Goal: Information Seeking & Learning: Learn about a topic

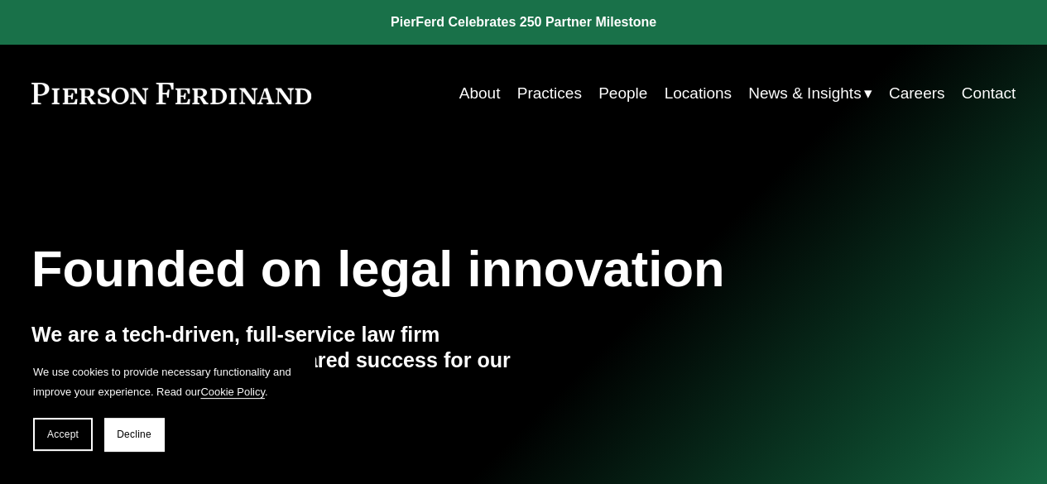
click at [485, 94] on link "About" at bounding box center [479, 93] width 41 height 31
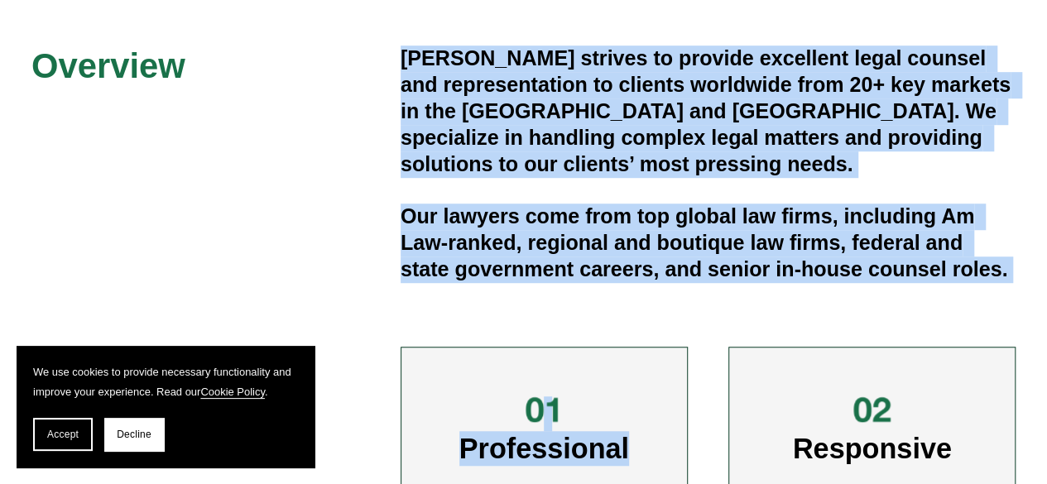
scroll to position [565, 0]
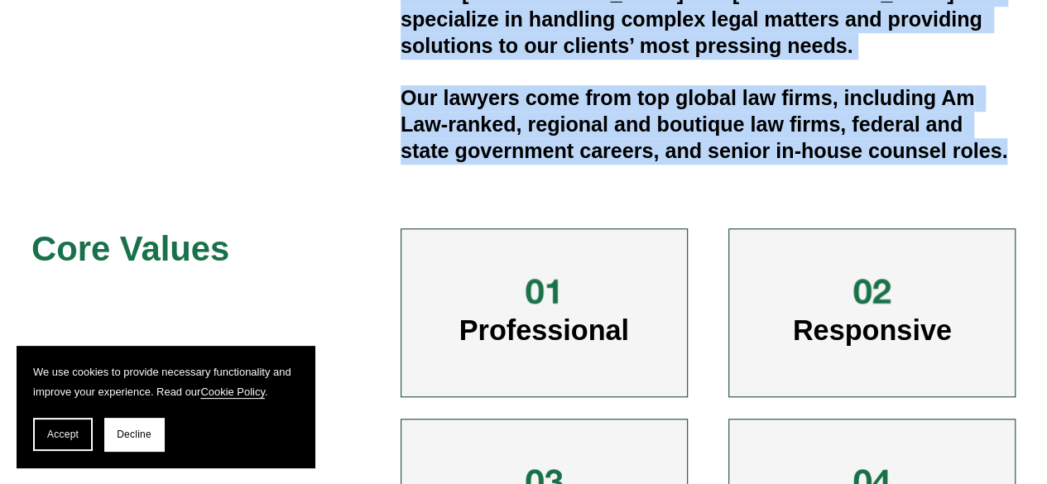
drag, startPoint x: 397, startPoint y: 239, endPoint x: 1017, endPoint y: 157, distance: 625.4
click at [1017, 157] on div "Overview [PERSON_NAME] strives to provide excellent legal counsel and represent…" at bounding box center [523, 268] width 1047 height 682
copy div "[PERSON_NAME] strives to provide excellent legal counsel and representation to …"
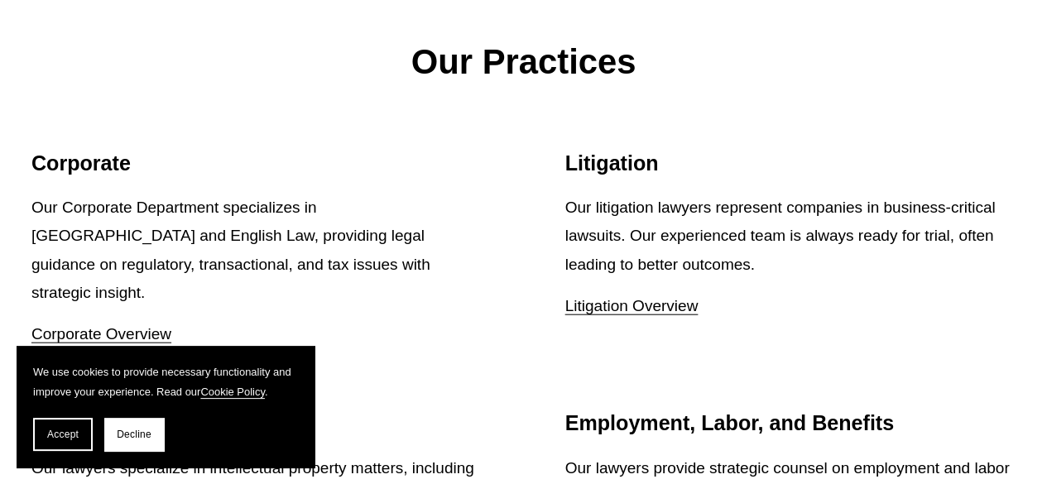
scroll to position [1874, 0]
